Goal: Transaction & Acquisition: Book appointment/travel/reservation

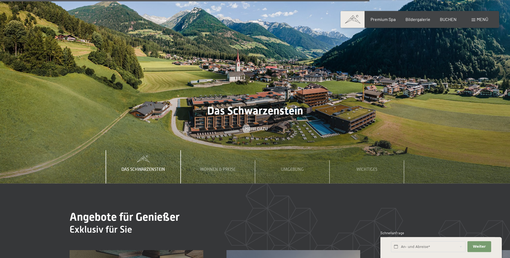
scroll to position [1975, 0]
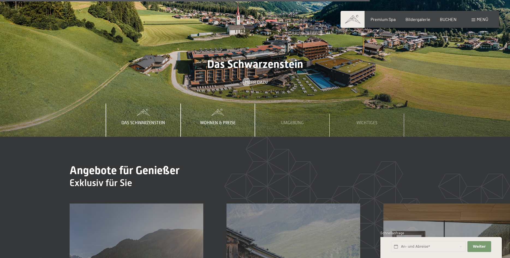
click at [218, 121] on span "Wohnen & Preise" at bounding box center [217, 123] width 35 height 5
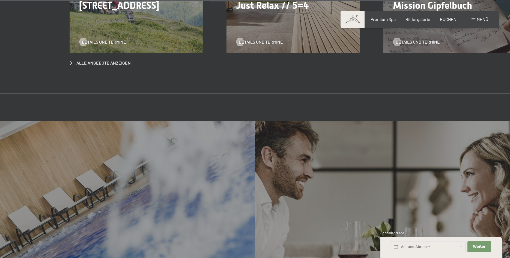
scroll to position [2309, 0]
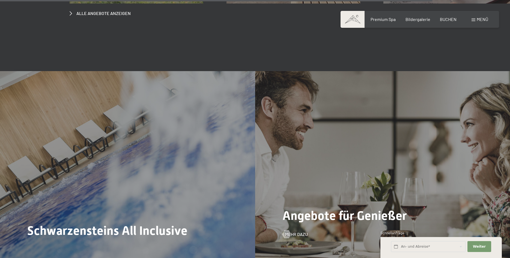
click at [330, 209] on span "Angebote für Genießer" at bounding box center [344, 216] width 124 height 14
click at [302, 232] on span "Mehr dazu" at bounding box center [302, 235] width 23 height 6
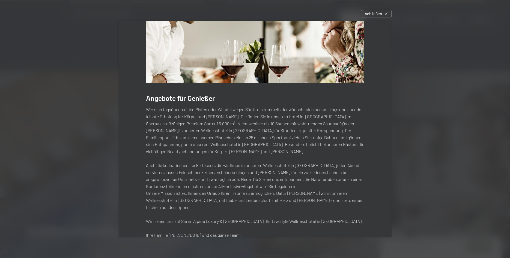
scroll to position [0, 0]
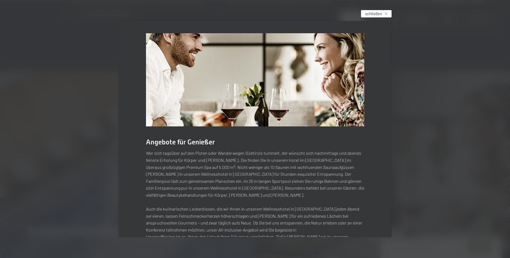
click at [370, 13] on span "schließen" at bounding box center [373, 14] width 17 height 6
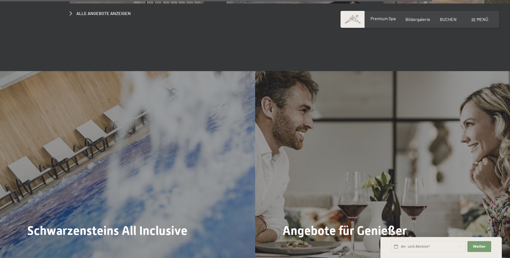
click at [388, 19] on span "Premium Spa" at bounding box center [382, 18] width 25 height 5
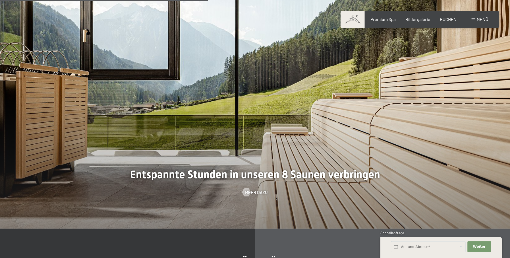
scroll to position [1669, 0]
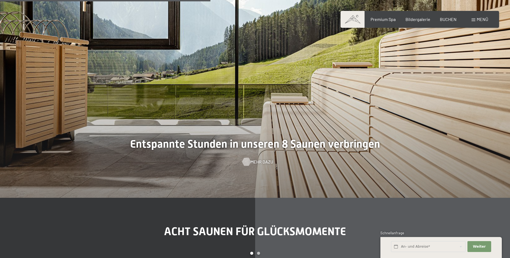
click at [260, 163] on span "Mehr dazu" at bounding box center [261, 162] width 23 height 6
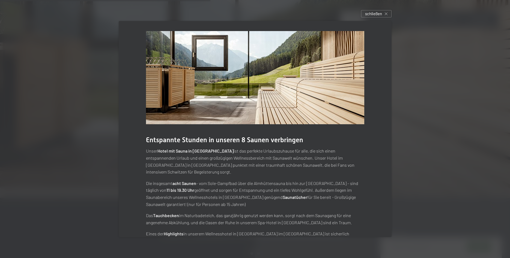
scroll to position [0, 0]
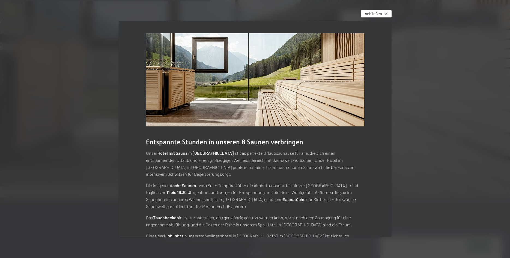
click at [371, 12] on span "schließen" at bounding box center [373, 14] width 17 height 6
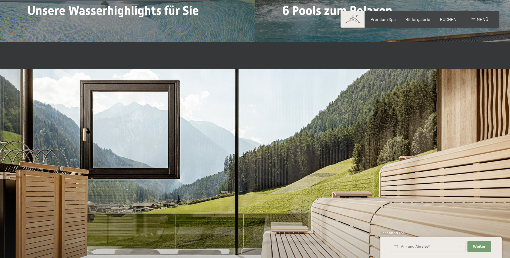
scroll to position [1530, 0]
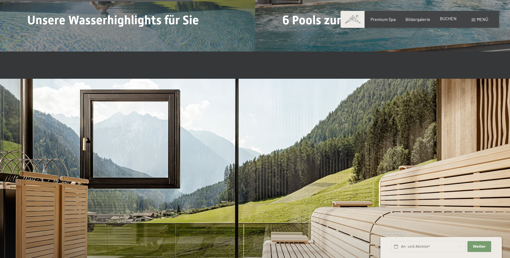
click at [446, 20] on span "BUCHEN" at bounding box center [448, 18] width 17 height 5
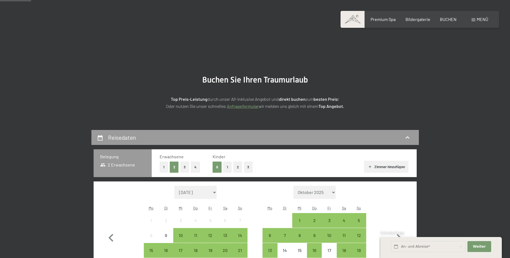
scroll to position [111, 0]
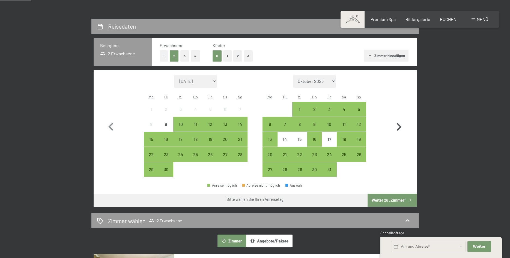
click at [400, 126] on icon "button" at bounding box center [399, 127] width 5 height 8
select select "2025-10-01"
select select "2025-11-01"
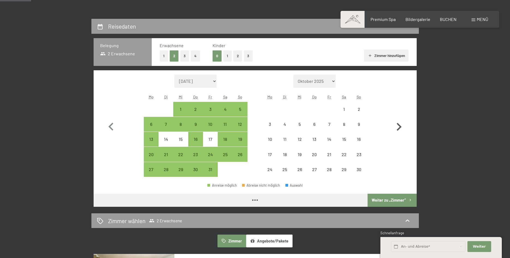
click at [400, 126] on icon "button" at bounding box center [399, 127] width 5 height 8
select select "2025-11-01"
select select "2025-12-01"
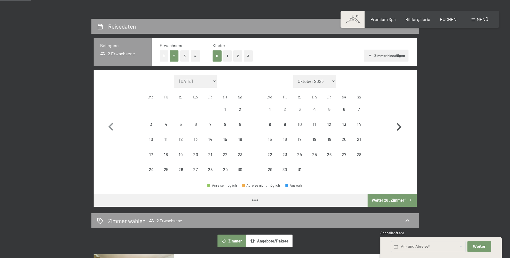
select select "2025-11-01"
select select "2025-12-01"
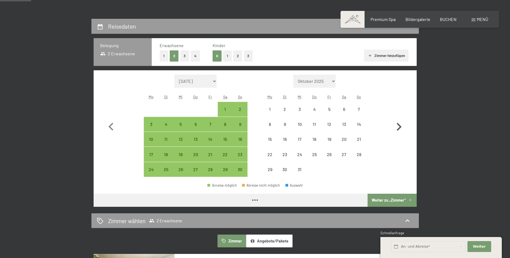
click at [400, 126] on icon "button" at bounding box center [399, 127] width 5 height 8
select select "2025-12-01"
select select "2026-01-01"
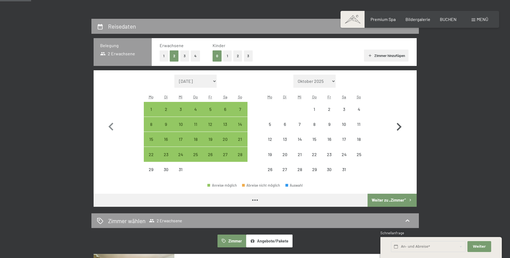
click at [400, 126] on icon "button" at bounding box center [399, 127] width 5 height 8
select select "2026-01-01"
select select "2026-02-01"
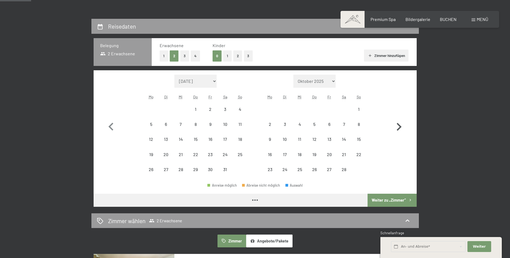
click at [400, 126] on icon "button" at bounding box center [399, 127] width 5 height 8
select select "2026-02-01"
select select "2026-03-01"
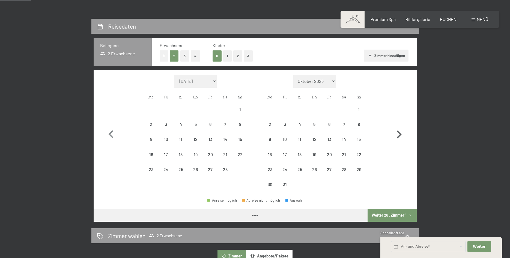
select select "2026-02-01"
select select "2026-03-01"
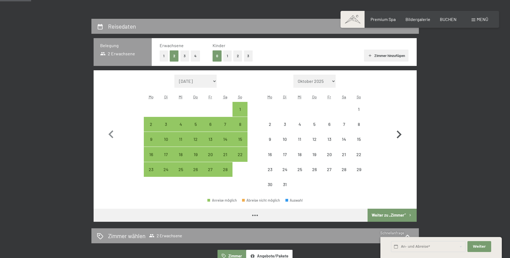
click at [400, 126] on button "button" at bounding box center [399, 134] width 16 height 118
select select "2026-03-01"
select select "2026-04-01"
select select "2026-03-01"
select select "2026-04-01"
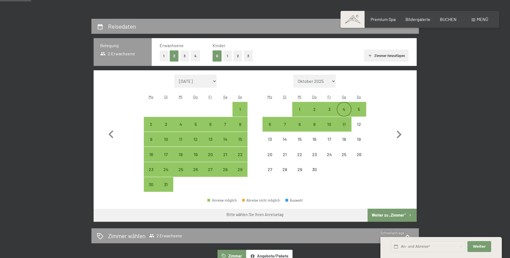
click at [345, 107] on div "4" at bounding box center [344, 114] width 14 height 14
select select "2026-03-01"
select select "2026-04-01"
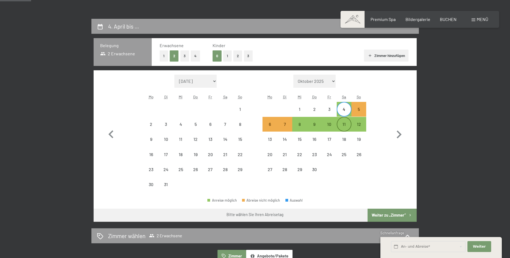
click at [344, 124] on div "11" at bounding box center [344, 129] width 14 height 14
select select "2026-03-01"
select select "2026-04-01"
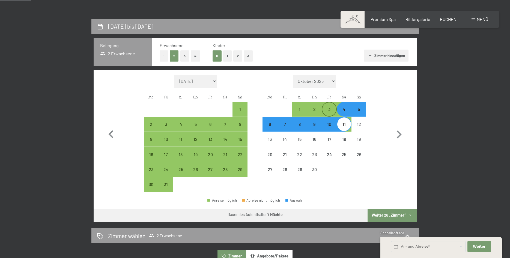
click at [328, 107] on div "3" at bounding box center [329, 114] width 14 height 14
select select "2026-03-01"
select select "2026-04-01"
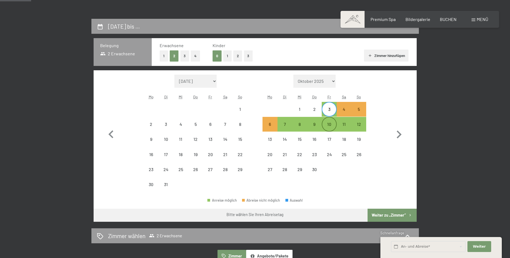
click at [330, 122] on div "10" at bounding box center [329, 129] width 14 height 14
select select "2026-03-01"
select select "2026-04-01"
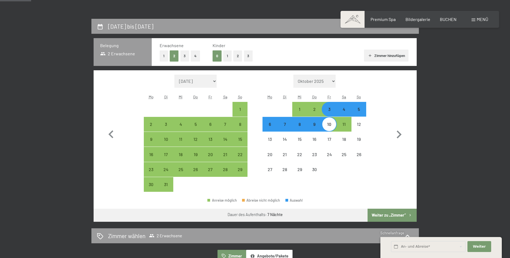
click at [390, 214] on button "Weiter zu „Zimmer“" at bounding box center [391, 215] width 49 height 13
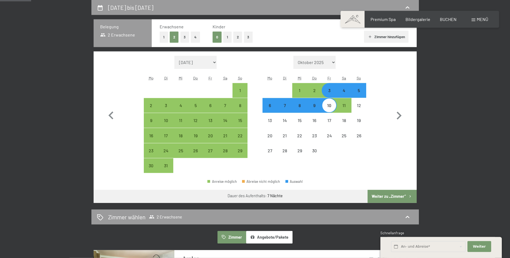
select select "2026-03-01"
select select "2026-04-01"
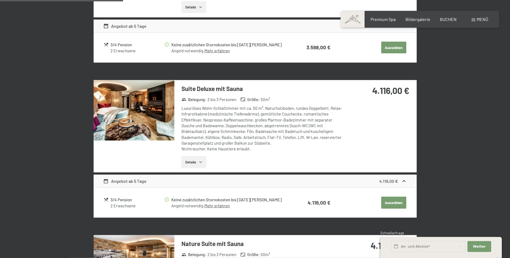
scroll to position [381, 0]
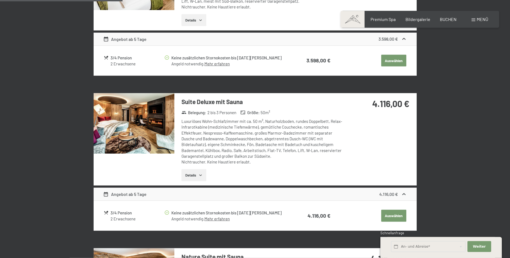
click at [191, 174] on button "Details" at bounding box center [193, 175] width 25 height 12
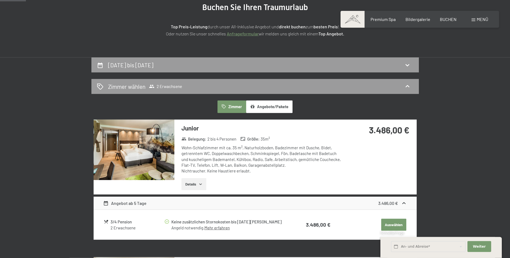
scroll to position [83, 0]
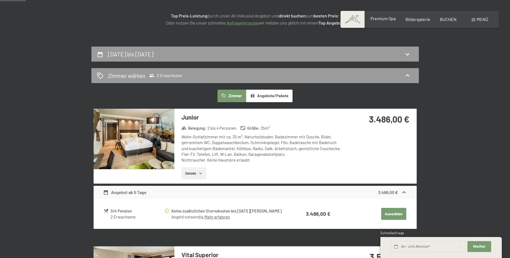
click at [382, 19] on span "Premium Spa" at bounding box center [382, 18] width 25 height 5
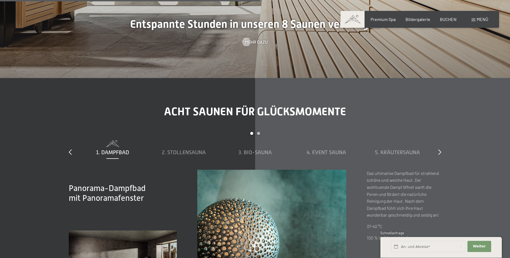
scroll to position [1781, 0]
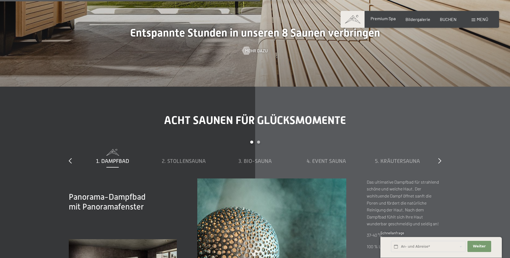
click at [385, 19] on span "Premium Spa" at bounding box center [382, 18] width 25 height 5
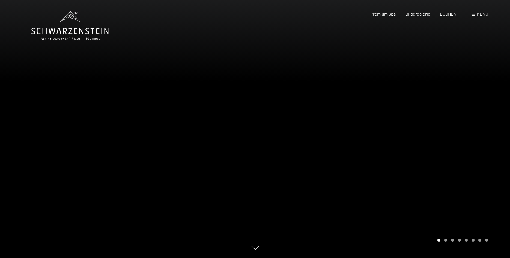
click at [79, 29] on icon at bounding box center [69, 25] width 77 height 29
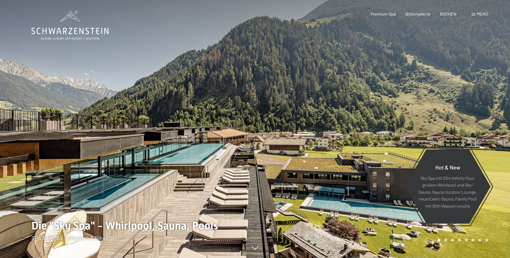
click at [475, 14] on span at bounding box center [473, 14] width 4 height 3
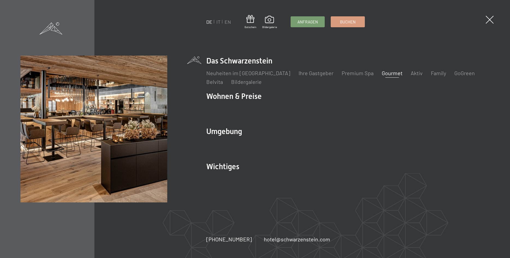
click at [382, 73] on link "Gourmet" at bounding box center [392, 73] width 21 height 7
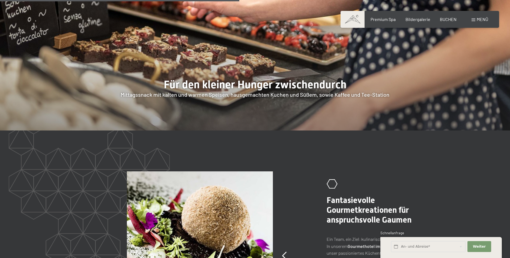
scroll to position [1113, 0]
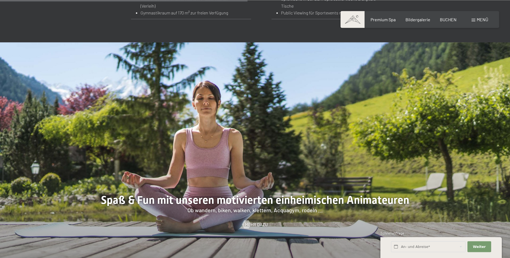
scroll to position [807, 0]
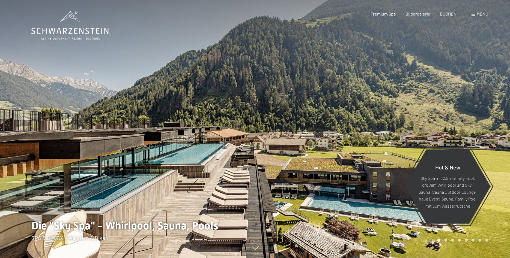
click at [449, 14] on span "BUCHEN" at bounding box center [448, 13] width 17 height 5
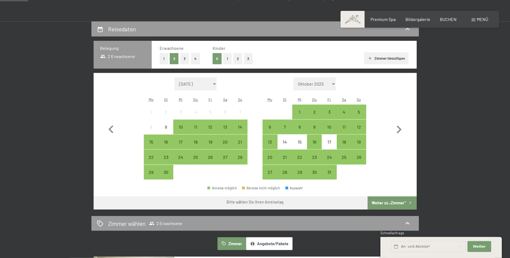
scroll to position [111, 0]
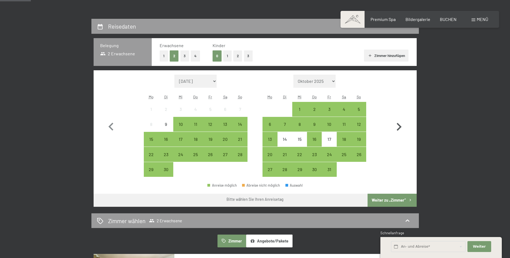
click at [399, 124] on icon "button" at bounding box center [399, 127] width 16 height 16
select select "[DATE]"
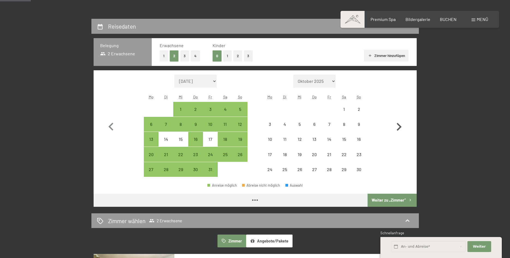
click at [399, 124] on icon "button" at bounding box center [399, 127] width 16 height 16
select select "[DATE]"
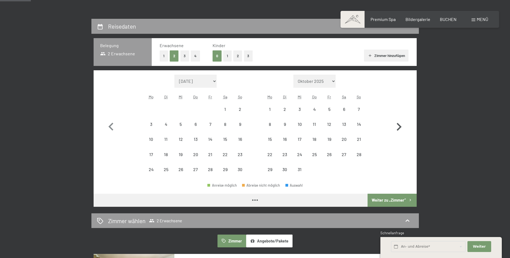
click at [399, 124] on icon "button" at bounding box center [399, 127] width 16 height 16
select select "[DATE]"
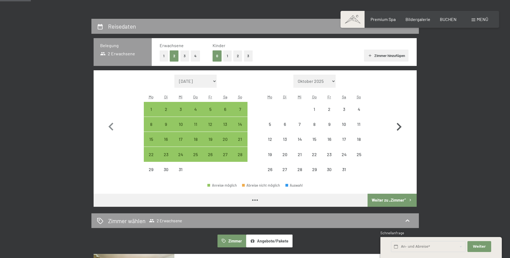
click at [399, 124] on icon "button" at bounding box center [399, 127] width 16 height 16
select select "[DATE]"
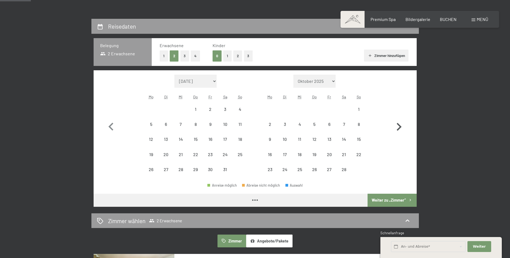
select select "[DATE]"
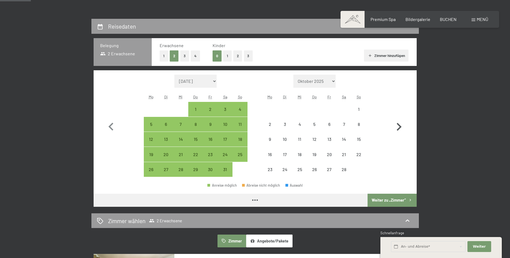
click at [399, 124] on icon "button" at bounding box center [399, 127] width 16 height 16
select select "[DATE]"
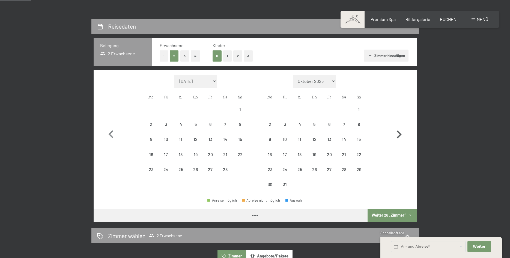
select select "[DATE]"
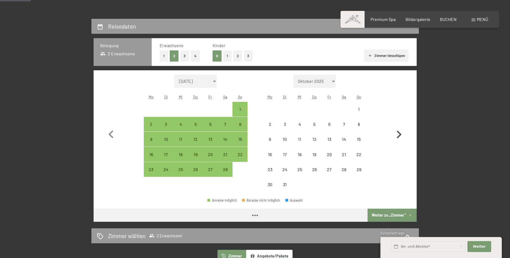
click at [399, 124] on button "button" at bounding box center [399, 134] width 16 height 118
select select "[DATE]"
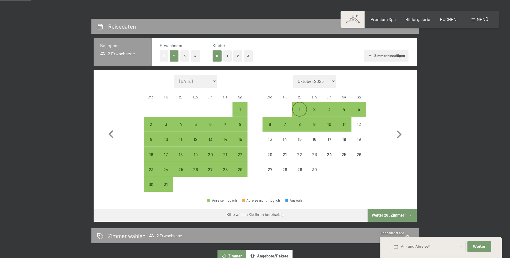
click at [300, 109] on div "1" at bounding box center [300, 114] width 14 height 14
select select "[DATE]"
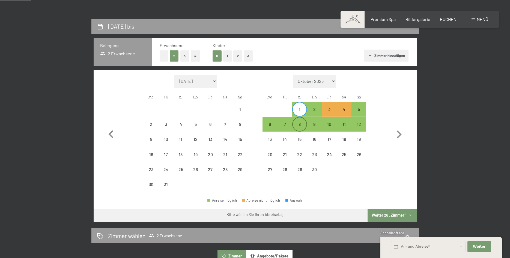
click at [298, 127] on div "8" at bounding box center [300, 129] width 14 height 14
select select "[DATE]"
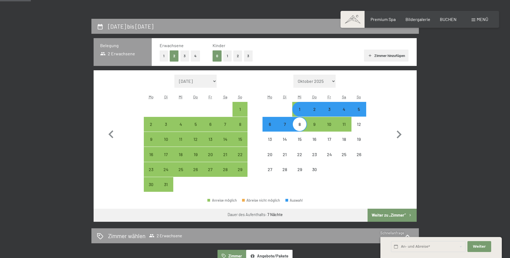
click at [394, 219] on button "Weiter zu „Zimmer“" at bounding box center [391, 215] width 49 height 13
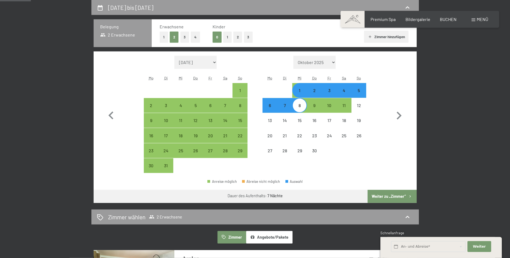
select select "[DATE]"
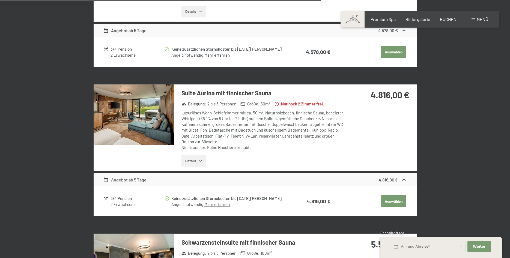
scroll to position [993, 0]
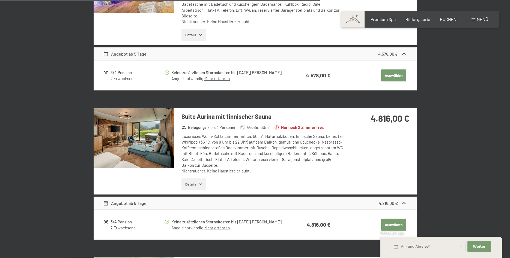
click at [193, 179] on button "Details" at bounding box center [193, 185] width 25 height 12
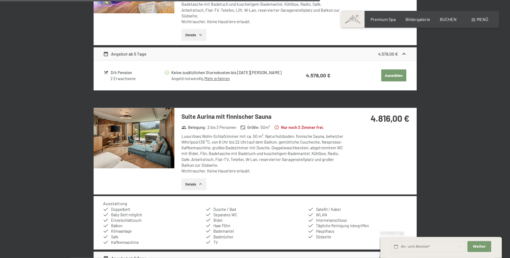
click at [163, 136] on img at bounding box center [134, 138] width 81 height 61
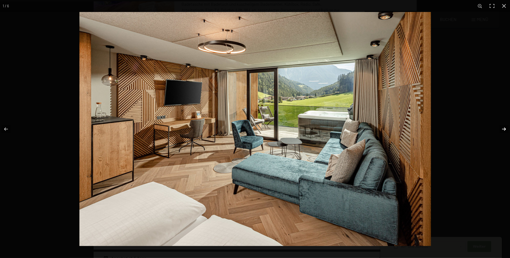
click at [501, 129] on button "button" at bounding box center [500, 129] width 19 height 27
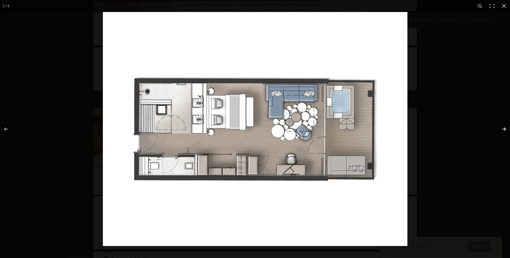
click at [501, 129] on button "button" at bounding box center [500, 129] width 19 height 27
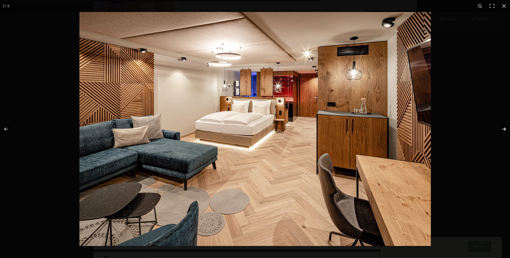
click at [501, 129] on button "button" at bounding box center [500, 129] width 19 height 27
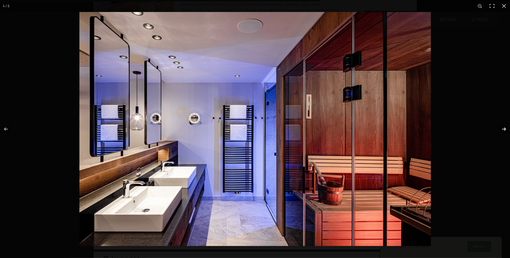
click at [501, 129] on button "button" at bounding box center [500, 129] width 19 height 27
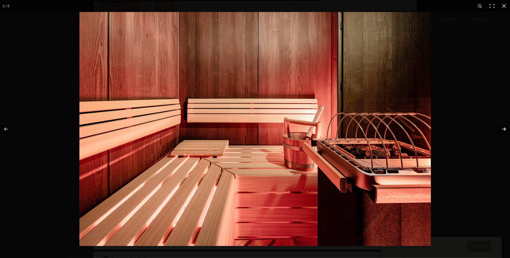
click at [501, 129] on button "button" at bounding box center [500, 129] width 19 height 27
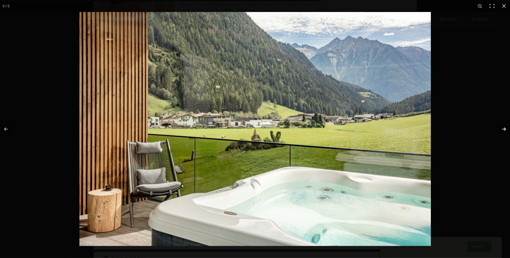
click at [501, 129] on button "button" at bounding box center [500, 129] width 19 height 27
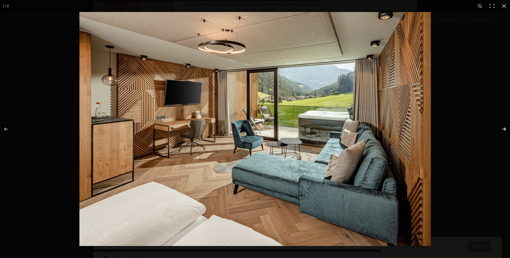
click at [501, 129] on button "button" at bounding box center [500, 129] width 19 height 27
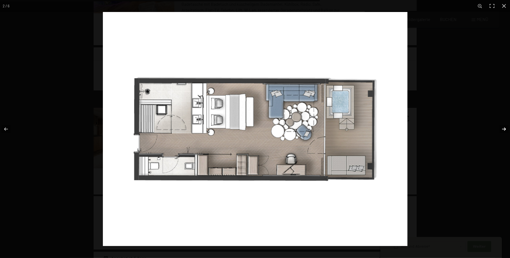
click at [501, 129] on button "button" at bounding box center [500, 129] width 19 height 27
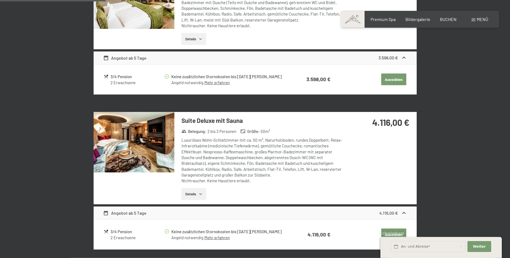
scroll to position [436, 0]
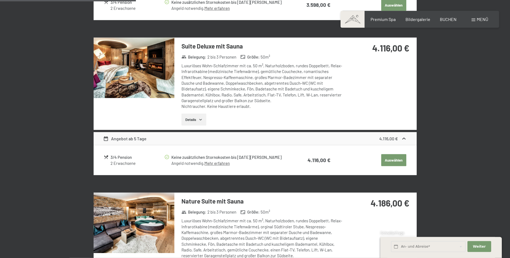
click at [192, 119] on button "Details" at bounding box center [193, 120] width 25 height 12
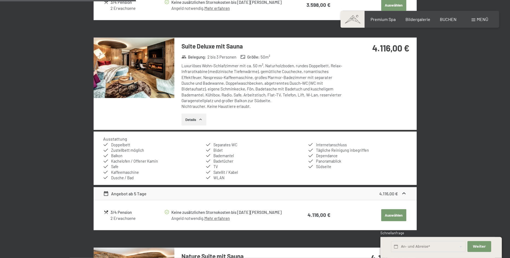
click at [143, 66] on img at bounding box center [134, 68] width 81 height 61
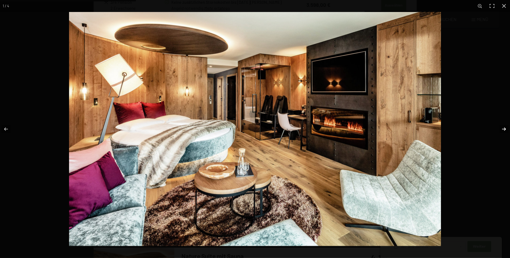
click at [501, 126] on button "button" at bounding box center [500, 129] width 19 height 27
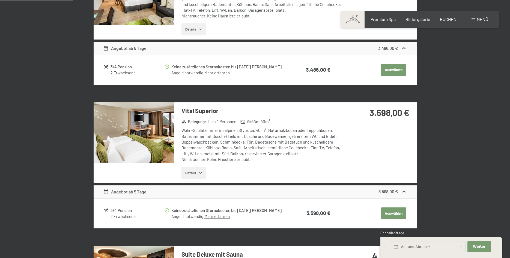
scroll to position [214, 0]
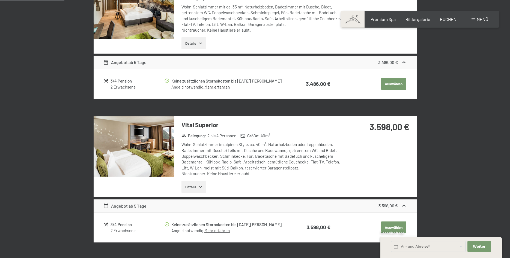
click at [165, 148] on img at bounding box center [134, 146] width 81 height 61
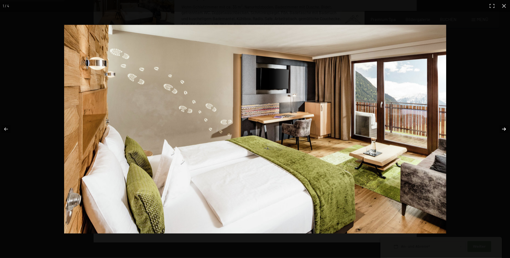
click at [505, 126] on button "button" at bounding box center [500, 129] width 19 height 27
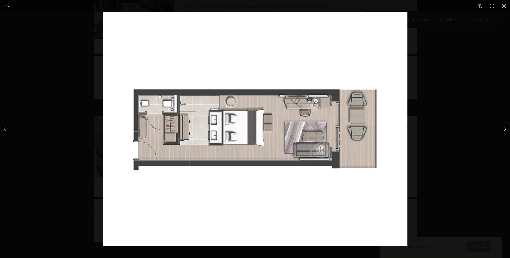
click at [505, 126] on button "button" at bounding box center [500, 129] width 19 height 27
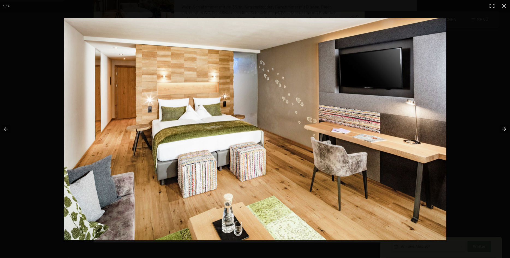
click at [505, 126] on button "button" at bounding box center [500, 129] width 19 height 27
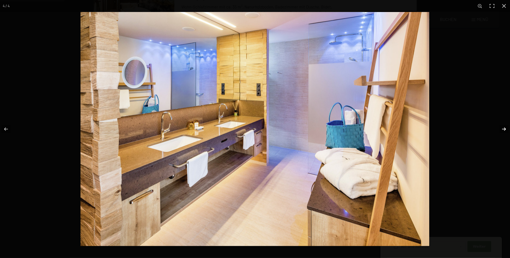
click at [505, 126] on button "button" at bounding box center [500, 129] width 19 height 27
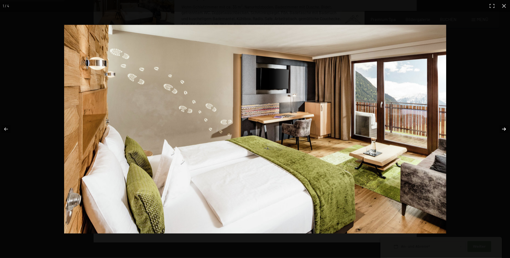
click at [505, 126] on button "button" at bounding box center [500, 129] width 19 height 27
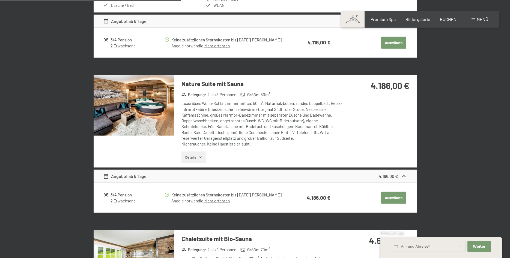
scroll to position [612, 0]
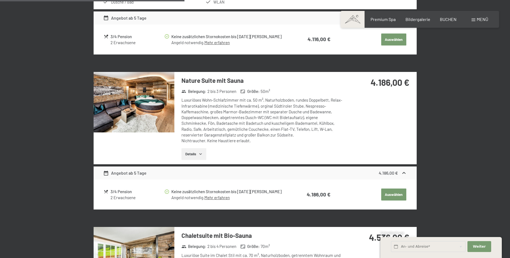
click at [123, 111] on img at bounding box center [134, 102] width 81 height 61
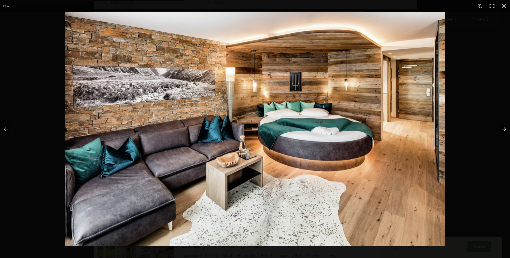
click at [503, 128] on button "button" at bounding box center [500, 129] width 19 height 27
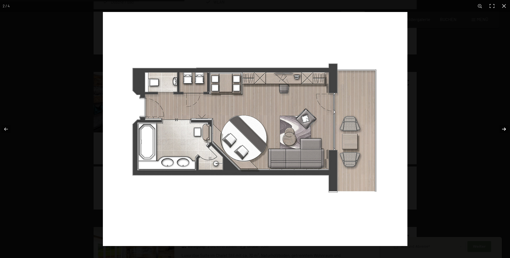
click at [503, 128] on button "button" at bounding box center [500, 129] width 19 height 27
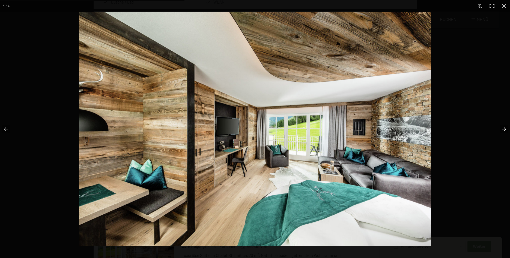
click at [503, 128] on button "button" at bounding box center [500, 129] width 19 height 27
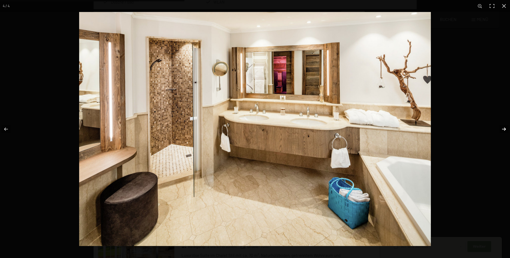
click at [503, 128] on button "button" at bounding box center [500, 129] width 19 height 27
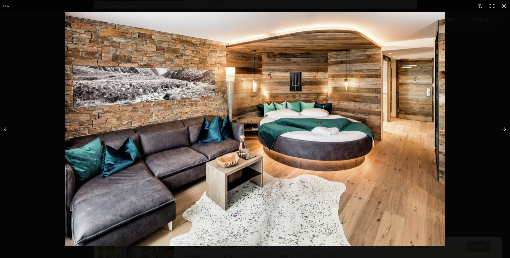
click at [503, 128] on button "button" at bounding box center [500, 129] width 19 height 27
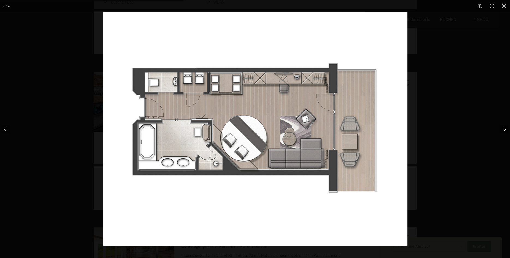
click at [503, 128] on button "button" at bounding box center [500, 129] width 19 height 27
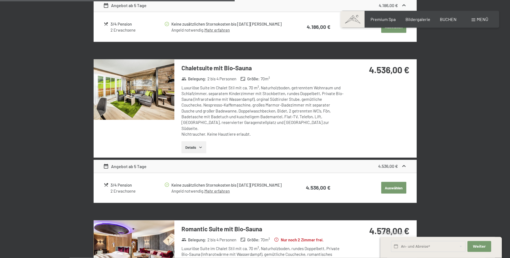
scroll to position [779, 0]
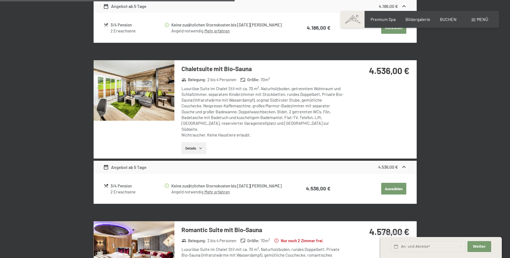
click at [155, 98] on img at bounding box center [134, 90] width 81 height 61
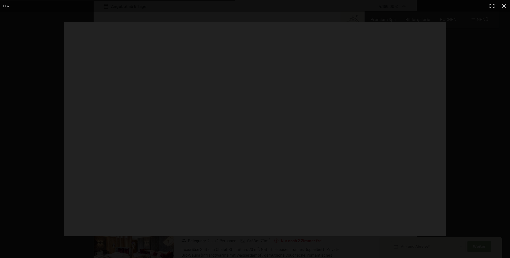
scroll to position [779, 0]
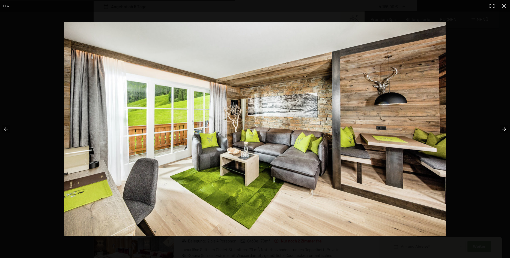
click at [499, 128] on button "button" at bounding box center [500, 129] width 19 height 27
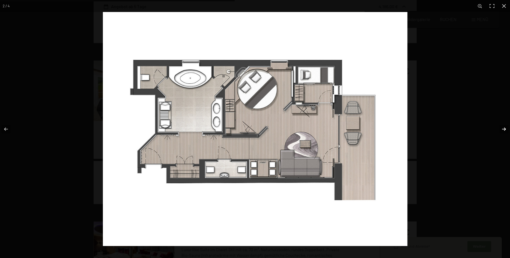
click at [499, 128] on button "button" at bounding box center [500, 129] width 19 height 27
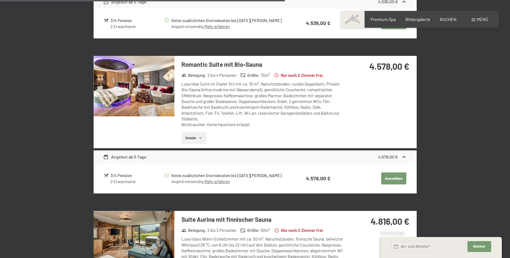
scroll to position [946, 0]
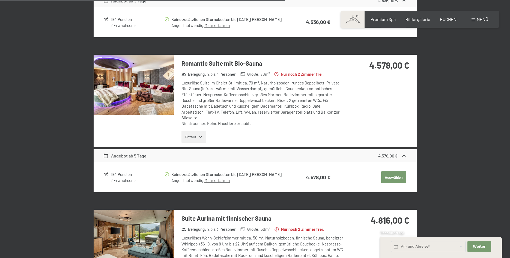
click at [117, 84] on img at bounding box center [134, 85] width 81 height 61
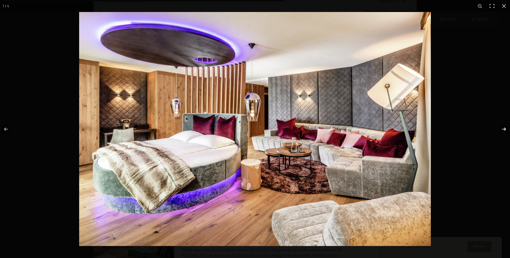
click at [504, 130] on button "button" at bounding box center [500, 129] width 19 height 27
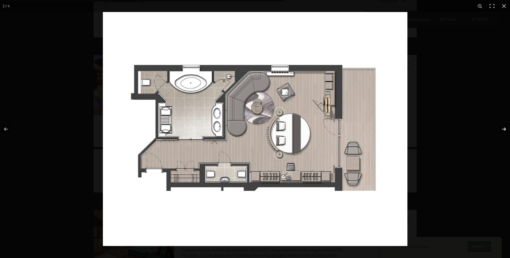
click at [504, 130] on button "button" at bounding box center [500, 129] width 19 height 27
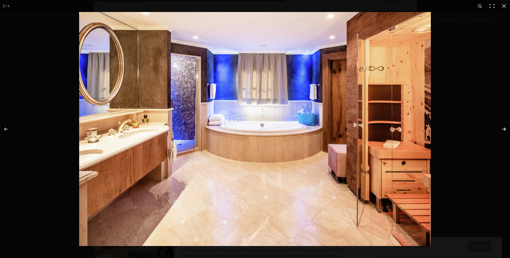
click at [504, 130] on button "button" at bounding box center [500, 129] width 19 height 27
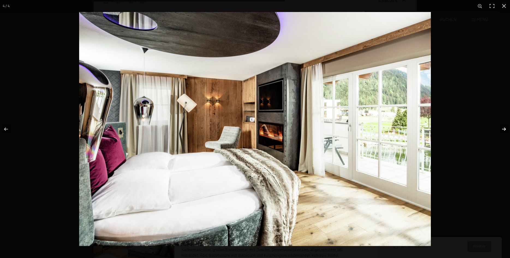
click at [504, 130] on button "button" at bounding box center [500, 129] width 19 height 27
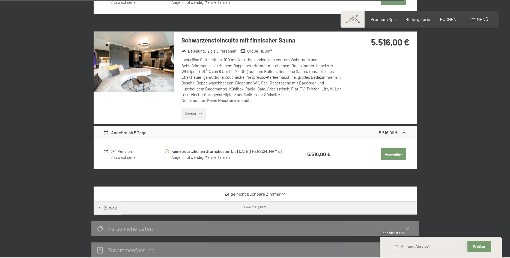
scroll to position [1280, 0]
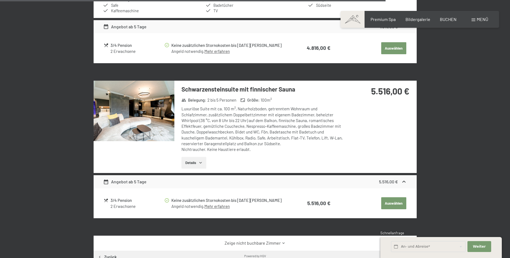
click at [147, 114] on img at bounding box center [134, 111] width 81 height 61
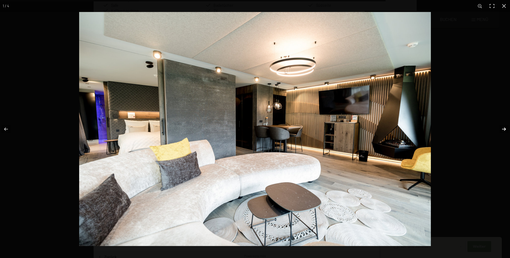
click at [502, 128] on button "button" at bounding box center [500, 129] width 19 height 27
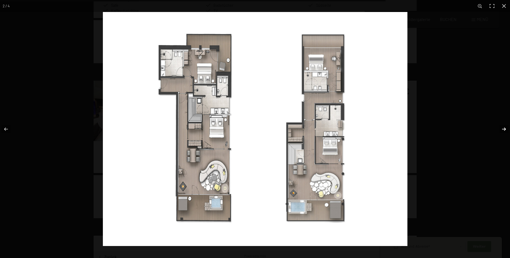
click at [502, 128] on button "button" at bounding box center [500, 129] width 19 height 27
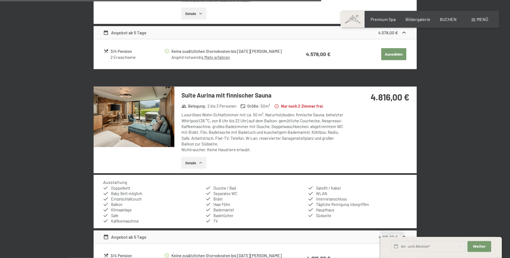
scroll to position [1057, 0]
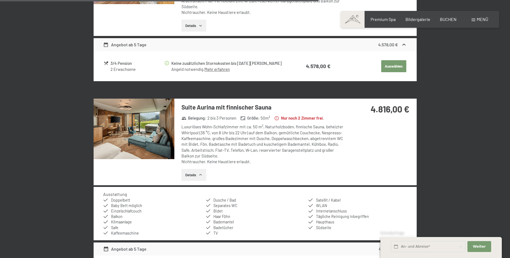
click at [119, 120] on img at bounding box center [134, 129] width 81 height 61
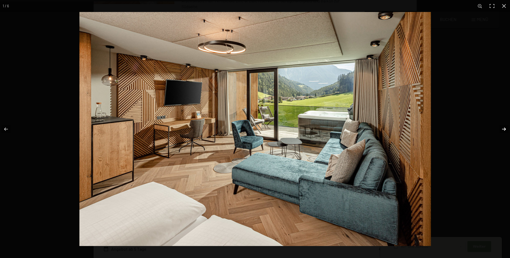
click at [499, 127] on button "button" at bounding box center [500, 129] width 19 height 27
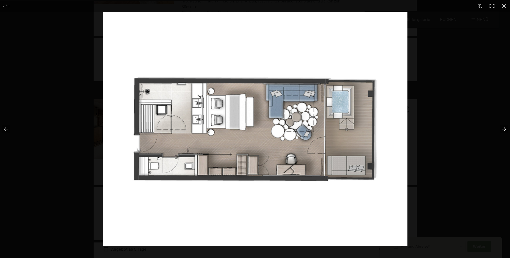
click at [499, 127] on button "button" at bounding box center [500, 129] width 19 height 27
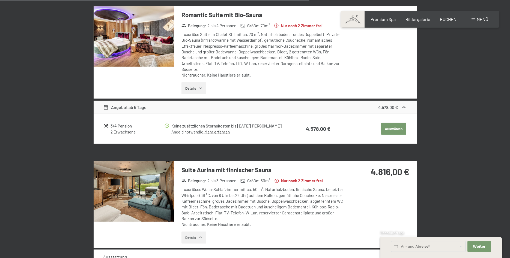
scroll to position [1029, 0]
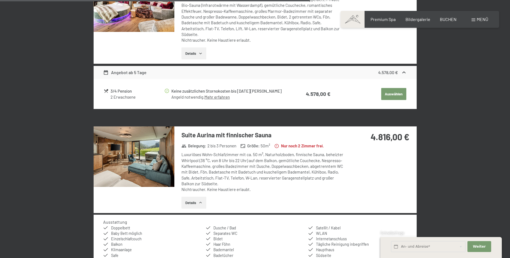
click at [195, 197] on button "Details" at bounding box center [193, 203] width 25 height 12
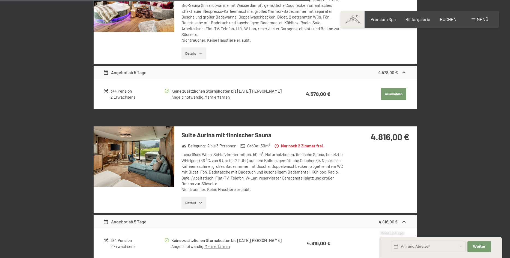
click at [195, 197] on button "Details" at bounding box center [193, 203] width 25 height 12
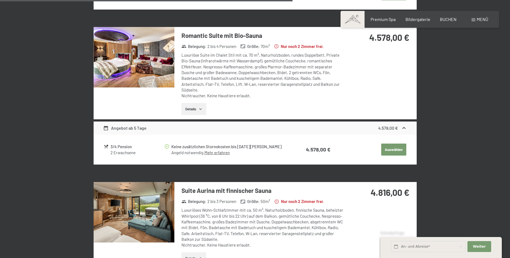
scroll to position [946, 0]
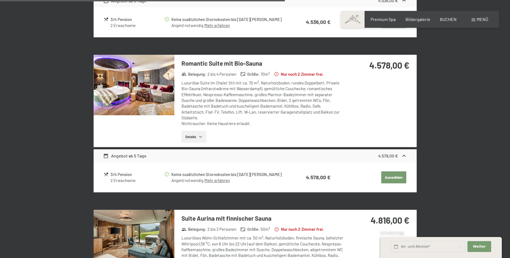
click at [135, 93] on img at bounding box center [134, 85] width 81 height 61
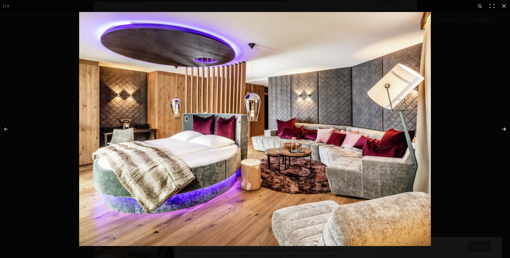
click at [503, 127] on button "button" at bounding box center [500, 129] width 19 height 27
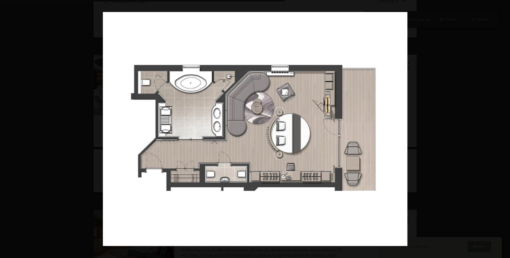
click at [503, 127] on button "button" at bounding box center [500, 129] width 19 height 27
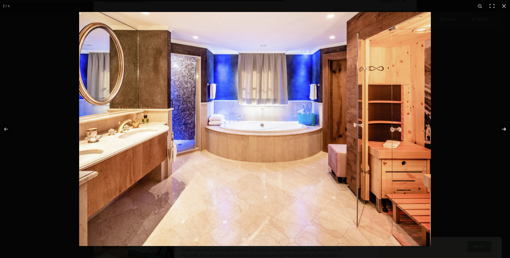
click at [504, 128] on button "button" at bounding box center [500, 129] width 19 height 27
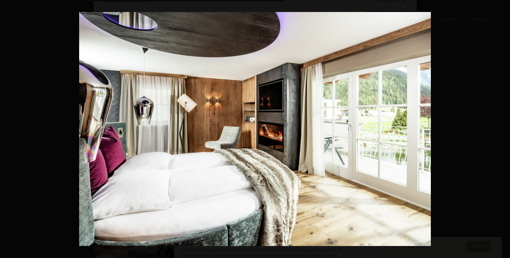
click at [504, 128] on button "button" at bounding box center [500, 129] width 19 height 27
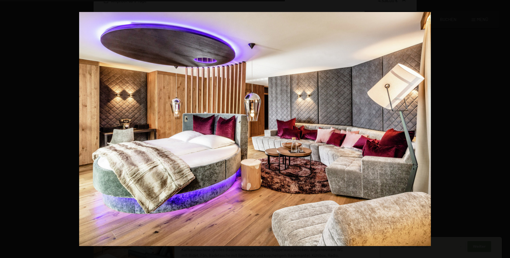
click at [504, 128] on button "button" at bounding box center [500, 129] width 19 height 27
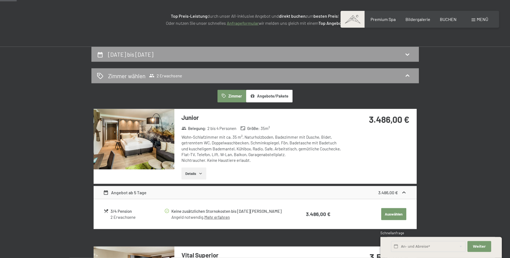
scroll to position [55, 0]
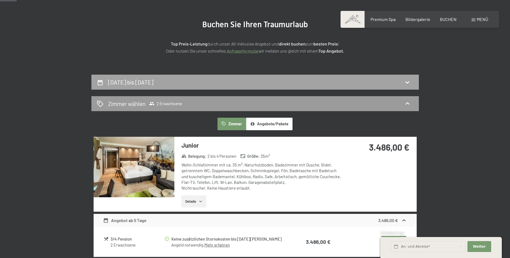
click at [191, 79] on div "[DATE] bis [DATE]" at bounding box center [255, 82] width 316 height 8
select select "[DATE]"
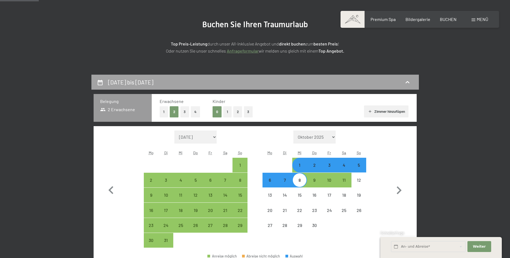
scroll to position [130, 0]
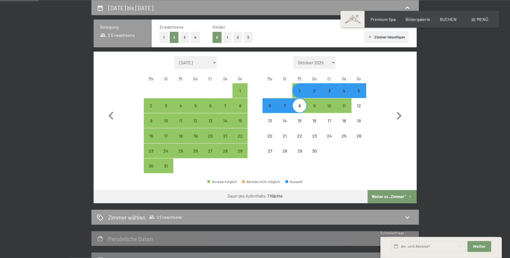
click at [345, 91] on div "4" at bounding box center [344, 96] width 14 height 14
select select "[DATE]"
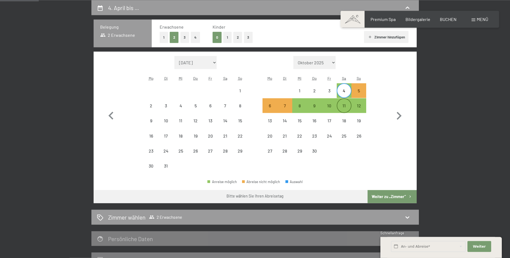
click at [346, 106] on div "11" at bounding box center [344, 111] width 14 height 14
select select "[DATE]"
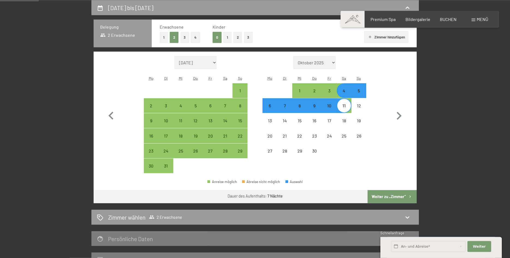
click at [394, 196] on button "Weiter zu „Zimmer“" at bounding box center [391, 196] width 49 height 13
select select "[DATE]"
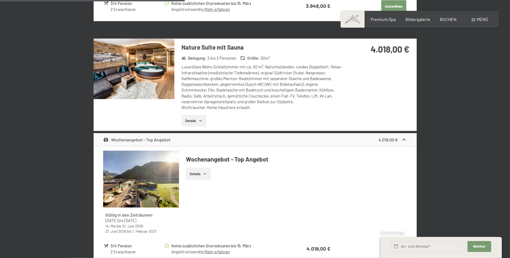
scroll to position [798, 0]
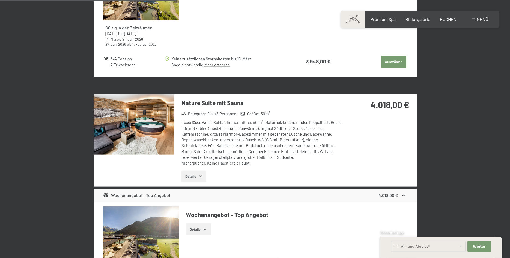
click at [139, 125] on img at bounding box center [134, 124] width 81 height 61
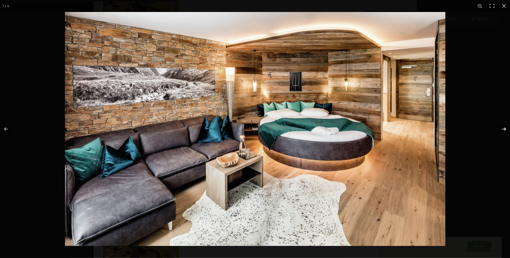
click at [505, 129] on button "button" at bounding box center [500, 129] width 19 height 27
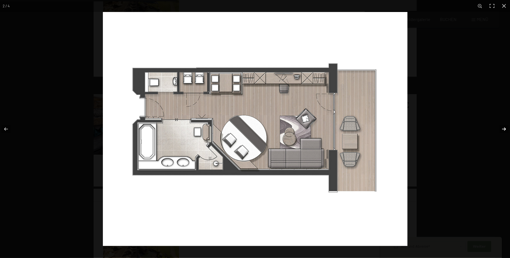
click at [505, 129] on button "button" at bounding box center [500, 129] width 19 height 27
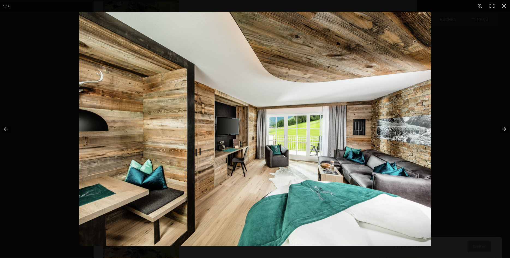
click at [505, 129] on button "button" at bounding box center [500, 129] width 19 height 27
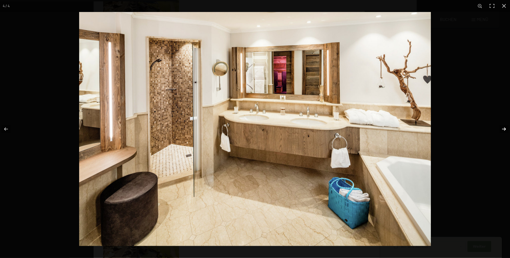
click at [505, 129] on button "button" at bounding box center [500, 129] width 19 height 27
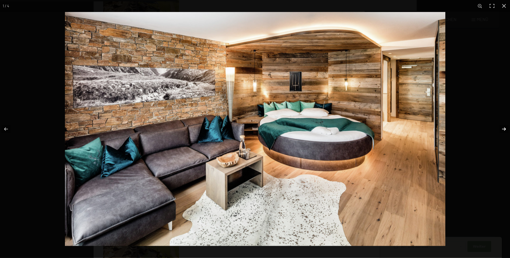
click at [505, 128] on button "button" at bounding box center [500, 129] width 19 height 27
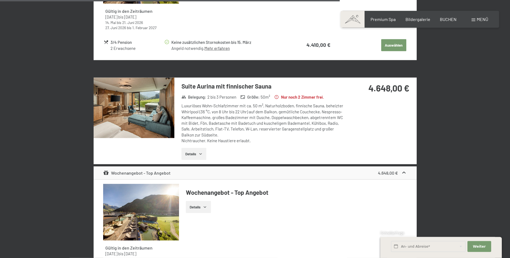
scroll to position [1493, 0]
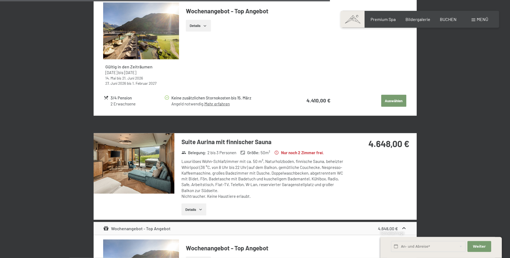
click at [196, 204] on button "Details" at bounding box center [193, 210] width 25 height 12
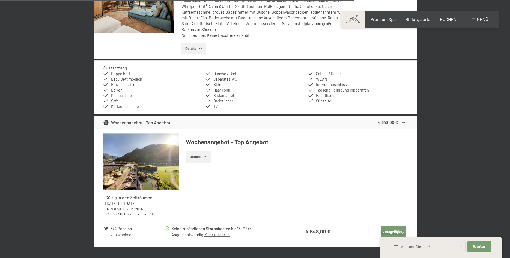
scroll to position [1660, 0]
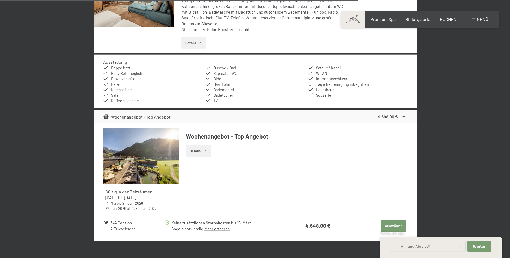
click at [198, 146] on button "Details" at bounding box center [198, 151] width 25 height 12
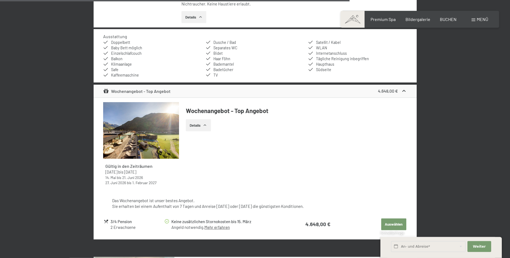
scroll to position [1688, 0]
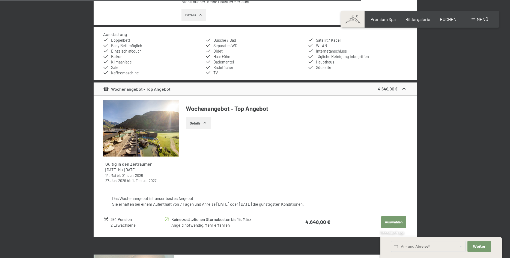
click at [391, 217] on button "Auswählen" at bounding box center [393, 223] width 25 height 12
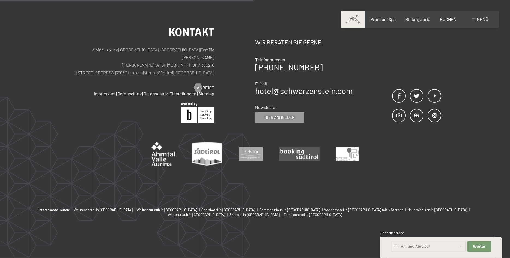
scroll to position [130, 0]
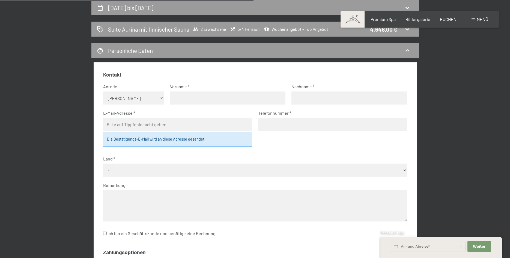
click at [103, 92] on select "Keine Angabe Frau [PERSON_NAME]" at bounding box center [133, 98] width 61 height 13
select select "m"
click option "Herr" at bounding box center [0, 0] width 0 height 0
click at [183, 94] on input "text" at bounding box center [227, 98] width 115 height 13
type input "[PERSON_NAME]"
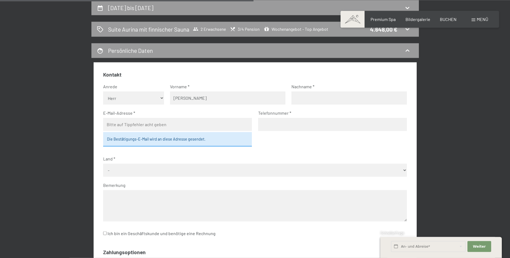
type input "Block"
type input "[EMAIL_ADDRESS][DOMAIN_NAME]"
select select "DEU"
click at [141, 138] on div "Die Bestätigungs-E-Mail wird an diese Adresse gesendet." at bounding box center [177, 139] width 149 height 14
click at [280, 121] on input "tel" at bounding box center [332, 124] width 149 height 13
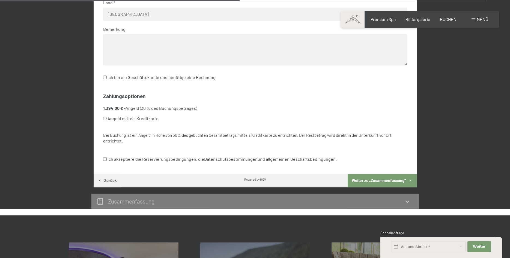
scroll to position [297, 0]
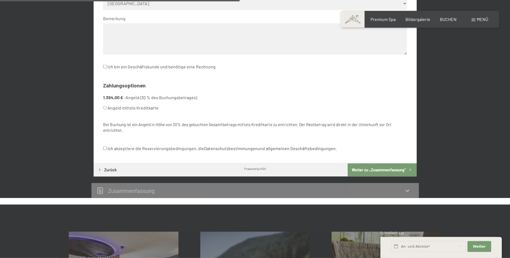
type input "[PHONE_NUMBER]"
click at [104, 106] on input "Angeld mittels Kreditkarte" at bounding box center [105, 108] width 4 height 4
radio input "true"
click at [106, 148] on input "Ich akzeptiere die Reservierungsbedingungen, die Datenschutzbestimmungen und al…" at bounding box center [105, 149] width 4 height 4
checkbox input "true"
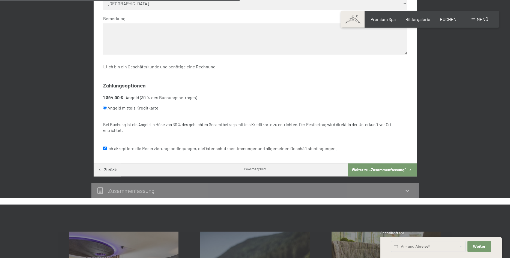
click at [365, 170] on button "Weiter zu „Zusammen­fassung“" at bounding box center [382, 170] width 69 height 13
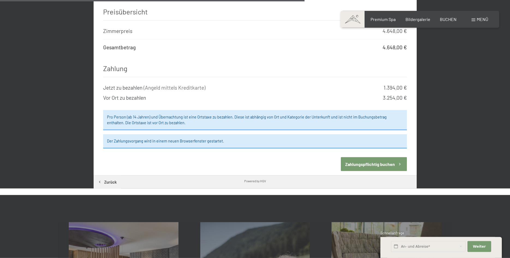
scroll to position [575, 0]
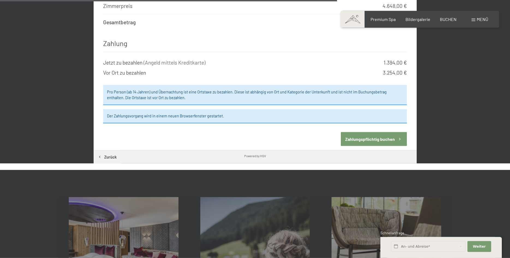
click at [360, 132] on button "Zahlungspflichtig buchen" at bounding box center [374, 139] width 66 height 14
